Goal: Task Accomplishment & Management: Manage account settings

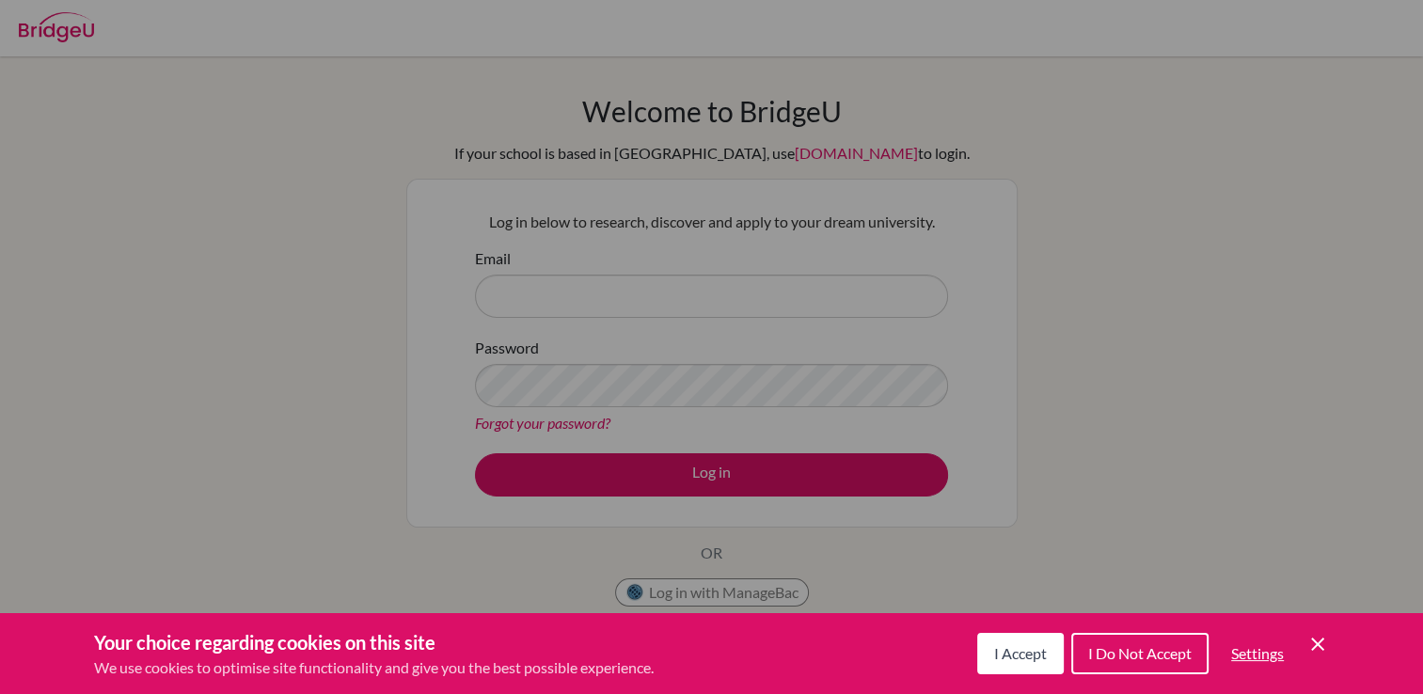
click at [1101, 639] on button "I Do Not Accept" at bounding box center [1139, 653] width 137 height 41
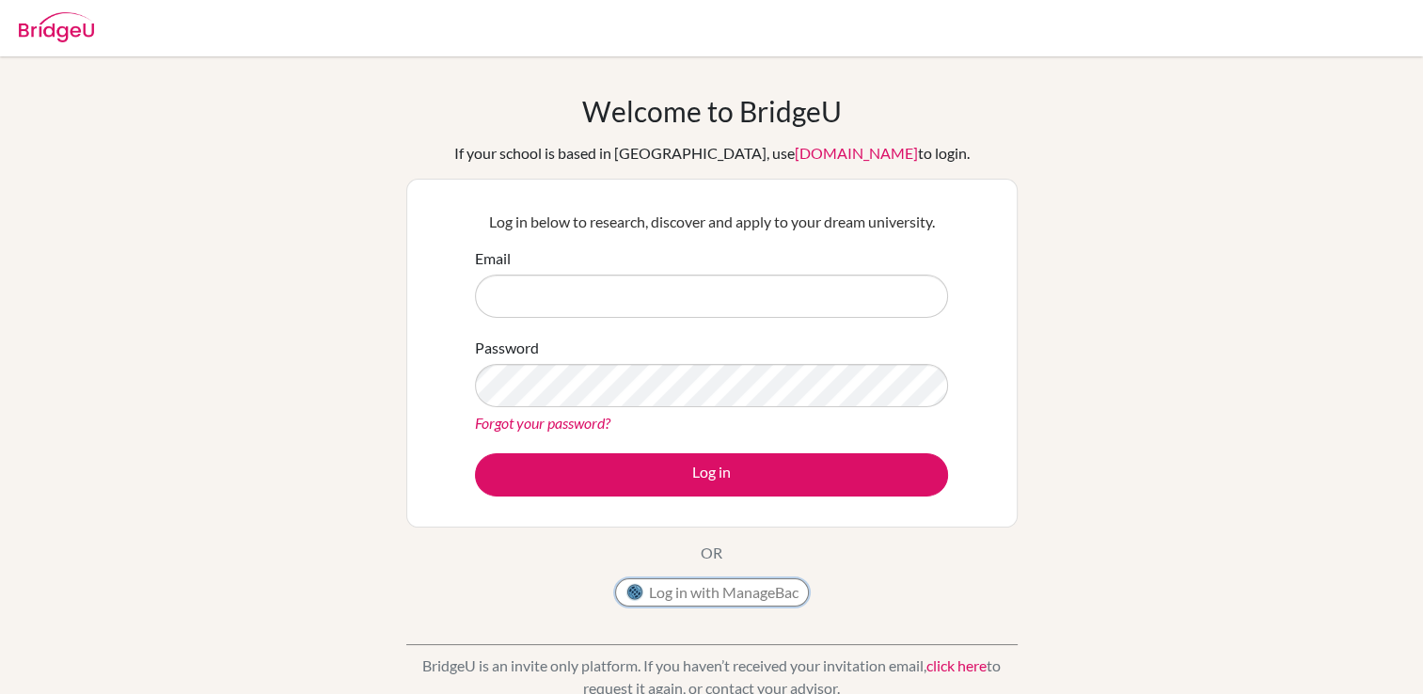
click at [767, 590] on button "Log in with ManageBac" at bounding box center [712, 592] width 194 height 28
click at [685, 308] on input "Email" at bounding box center [711, 296] width 473 height 43
type input "[EMAIL_ADDRESS][DOMAIN_NAME]"
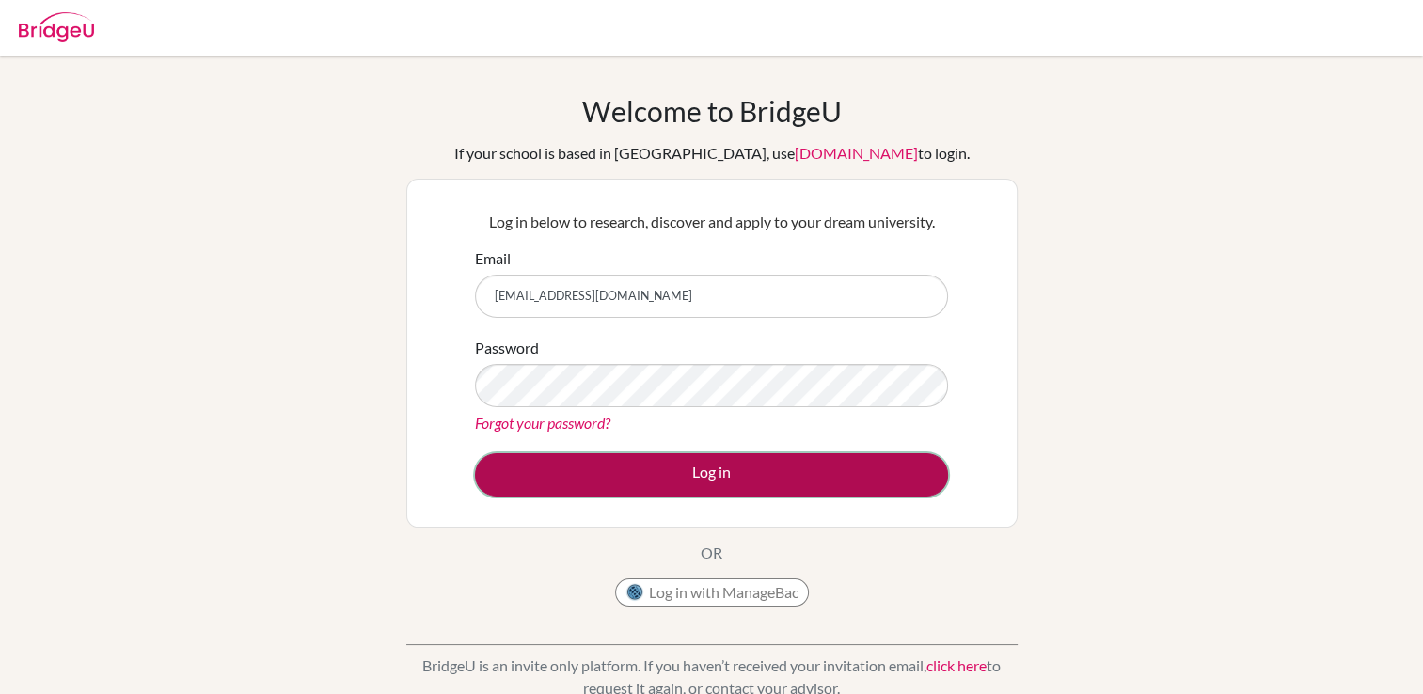
click at [617, 479] on button "Log in" at bounding box center [711, 474] width 473 height 43
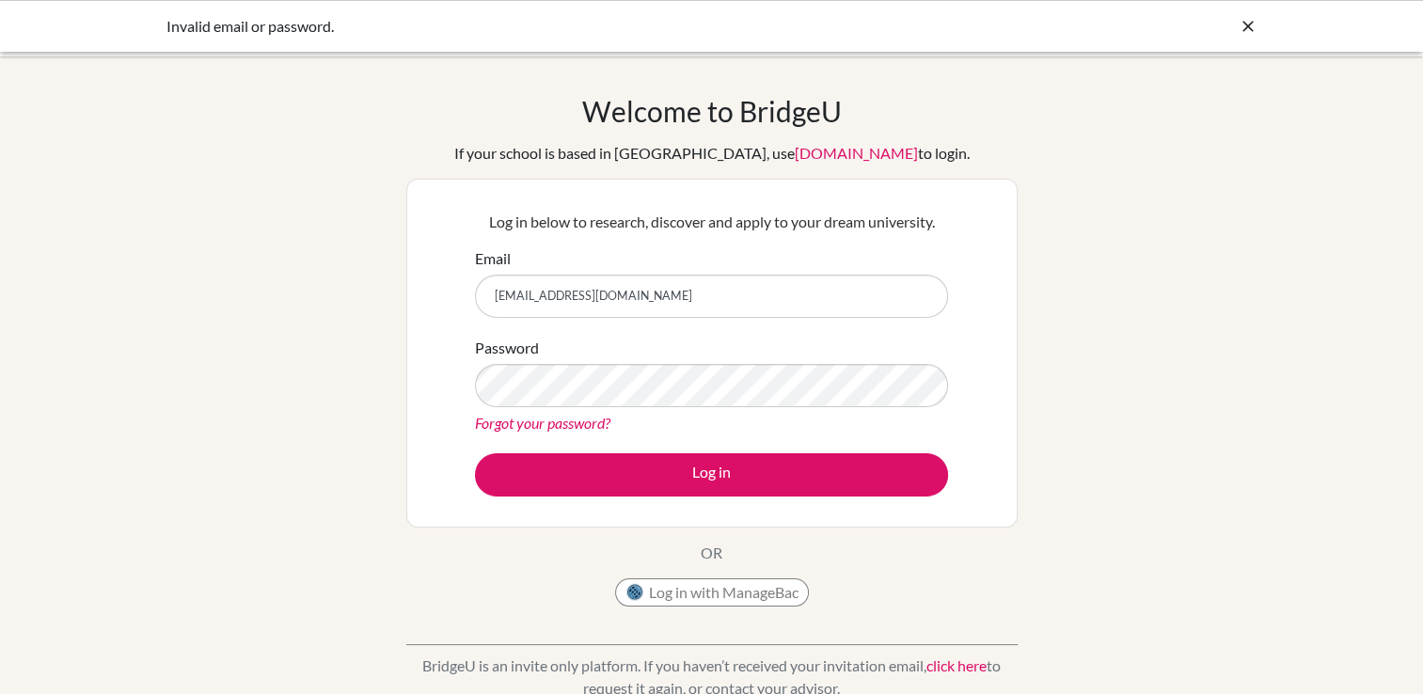
click at [519, 421] on link "Forgot your password?" at bounding box center [542, 423] width 135 height 18
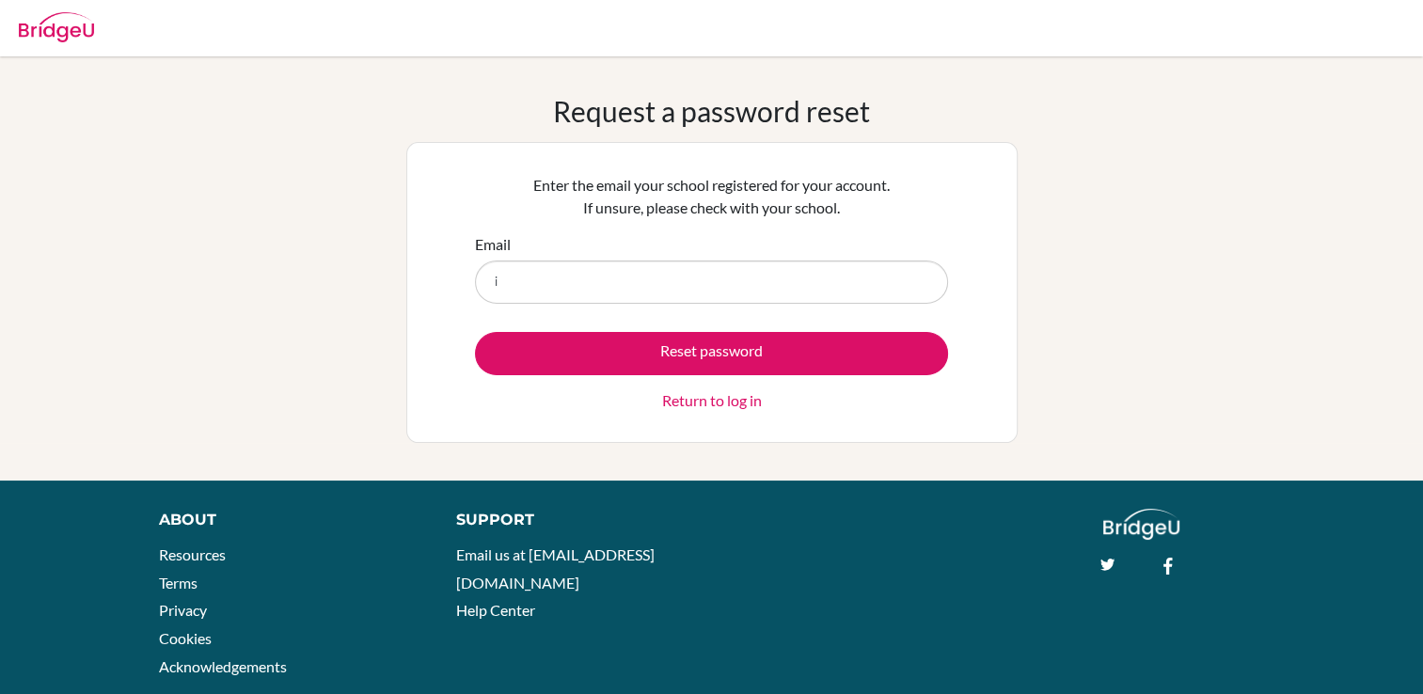
type input "[EMAIL_ADDRESS][DOMAIN_NAME]"
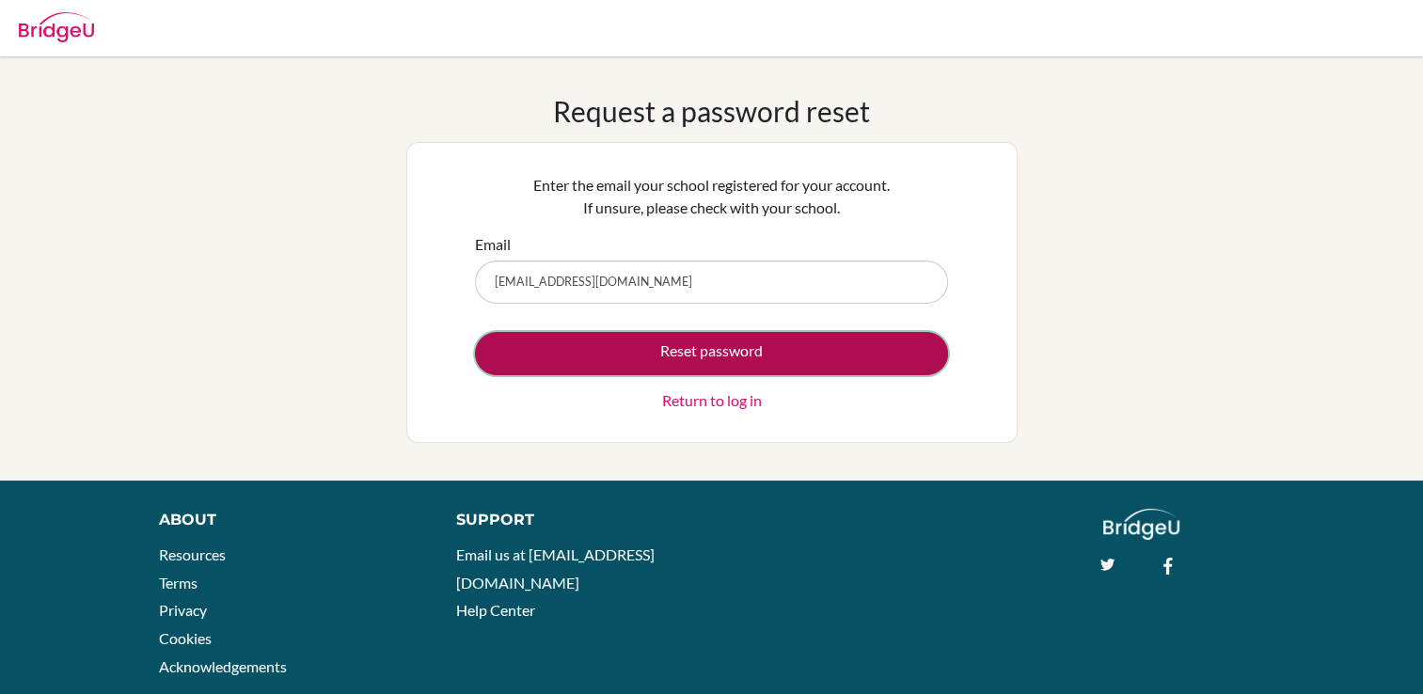
click at [548, 338] on button "Reset password" at bounding box center [711, 353] width 473 height 43
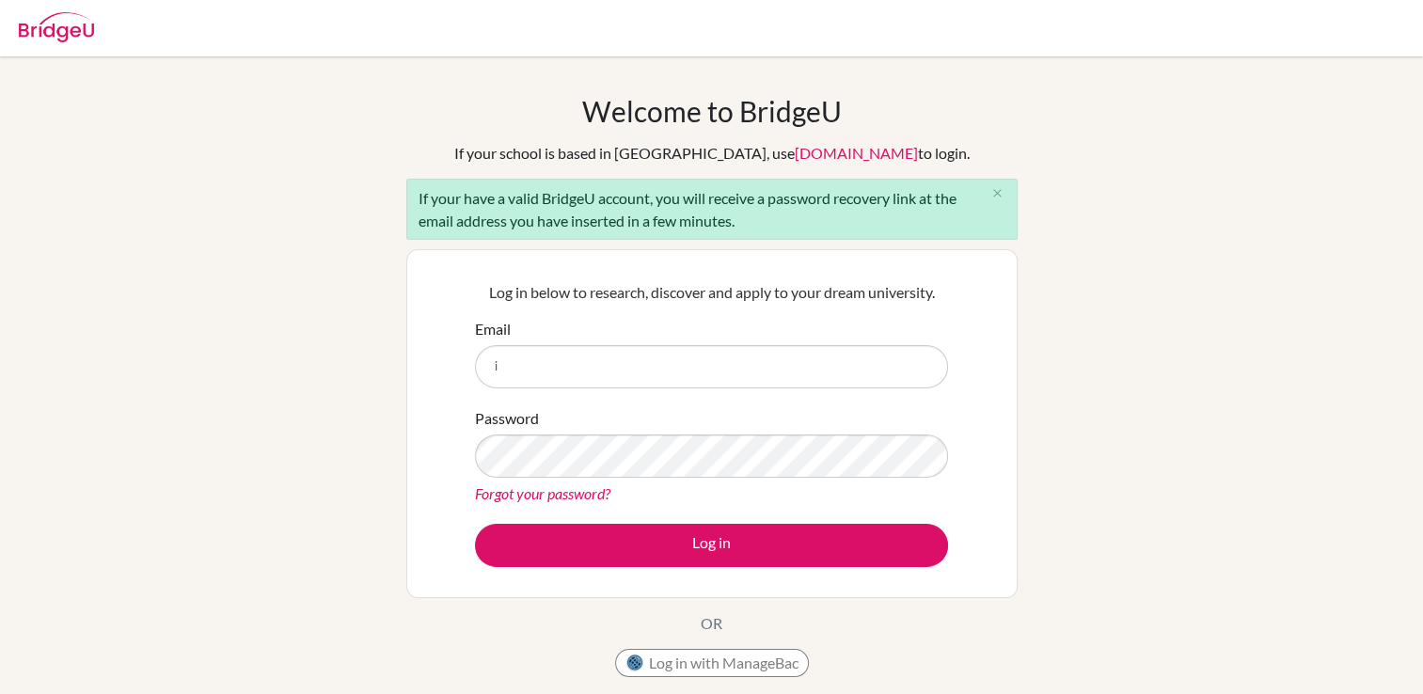
type input "[EMAIL_ADDRESS][DOMAIN_NAME]"
